Goal: Information Seeking & Learning: Learn about a topic

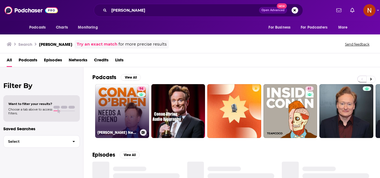
click at [131, 114] on link "94 [PERSON_NAME] Needs A Friend" at bounding box center [122, 111] width 54 height 54
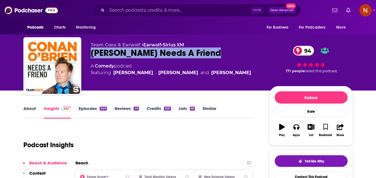
drag, startPoint x: 91, startPoint y: 53, endPoint x: 215, endPoint y: 58, distance: 124.7
click at [215, 58] on div "[PERSON_NAME] Needs A Friend 94" at bounding box center [176, 53] width 170 height 11
copy h2 "[PERSON_NAME] Needs A Friend"
click at [296, 129] on icon "button" at bounding box center [296, 127] width 6 height 6
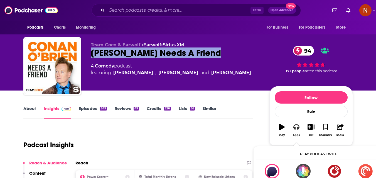
click at [295, 123] on button "Apps" at bounding box center [296, 130] width 14 height 20
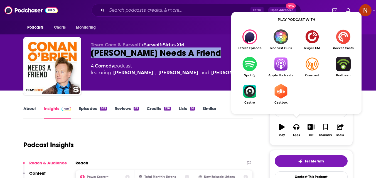
click at [281, 65] on img "Show Listen On dropdown" at bounding box center [280, 64] width 31 height 15
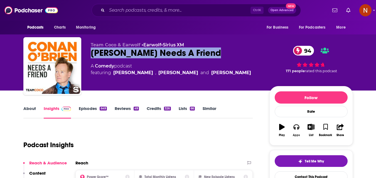
click at [296, 127] on icon "button" at bounding box center [296, 127] width 6 height 6
